Goal: Find specific page/section: Find specific page/section

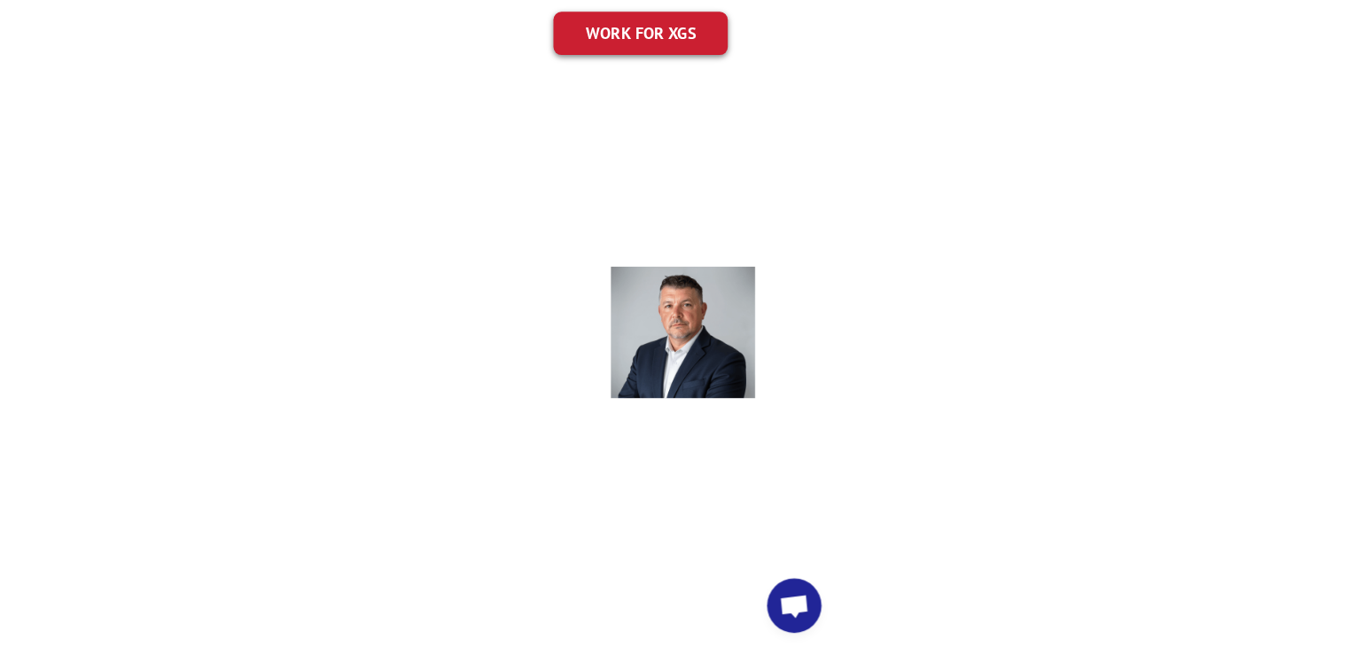
scroll to position [375, 0]
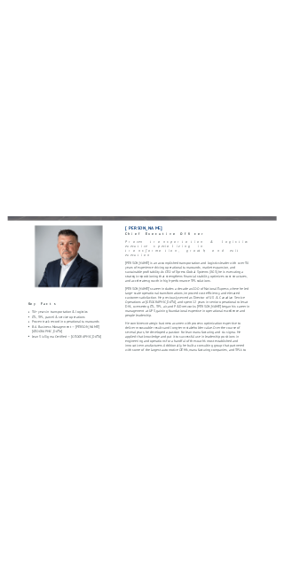
scroll to position [514, 0]
